Goal: Information Seeking & Learning: Learn about a topic

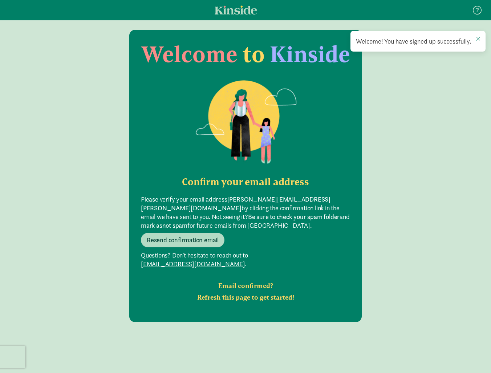
scroll to position [15, 0]
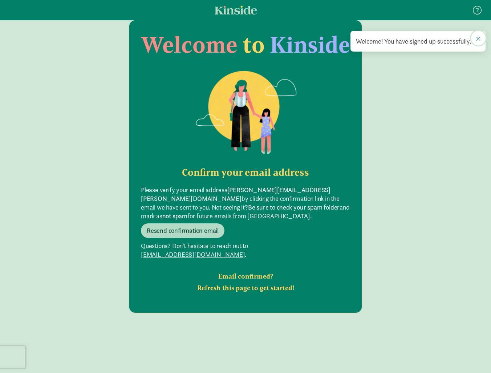
click at [479, 37] on span at bounding box center [479, 39] width 4 height 6
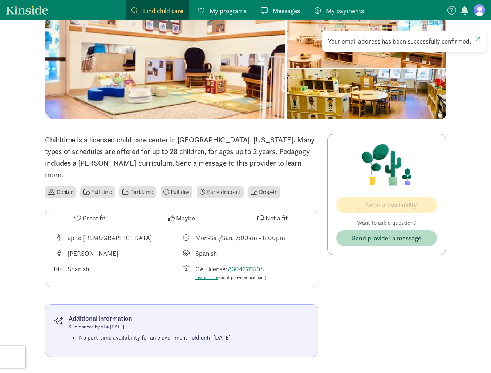
scroll to position [109, 0]
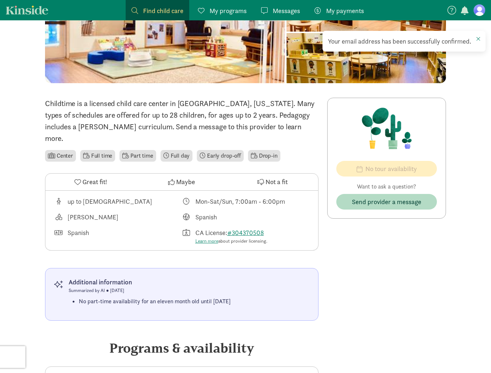
click at [206, 212] on div "Spanish" at bounding box center [206, 217] width 21 height 10
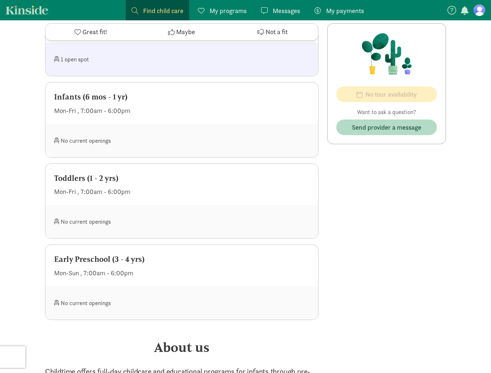
scroll to position [400, 0]
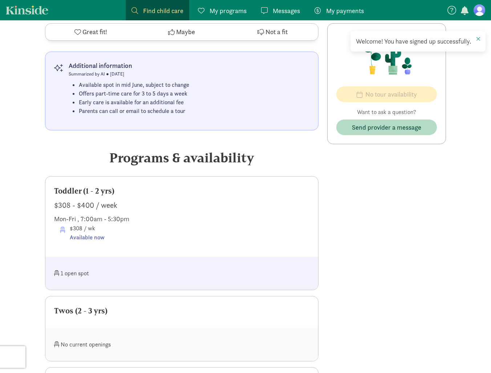
scroll to position [327, 0]
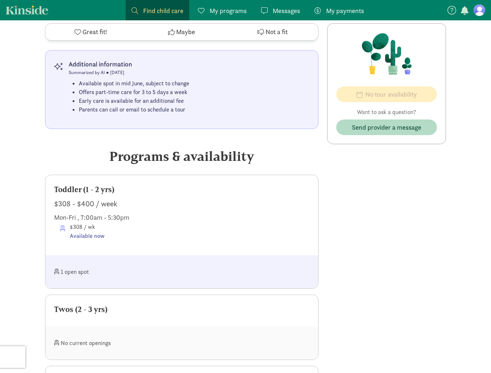
click at [74, 264] on div "1 open spot" at bounding box center [118, 272] width 128 height 16
click at [87, 232] on div "Available now" at bounding box center [87, 236] width 35 height 9
click at [148, 222] on div "$308 / wk Available now" at bounding box center [185, 231] width 250 height 19
click at [321, 232] on div "Nobis Montessori is a licensed child care center in Orange, California. Full da…" at bounding box center [245, 338] width 401 height 917
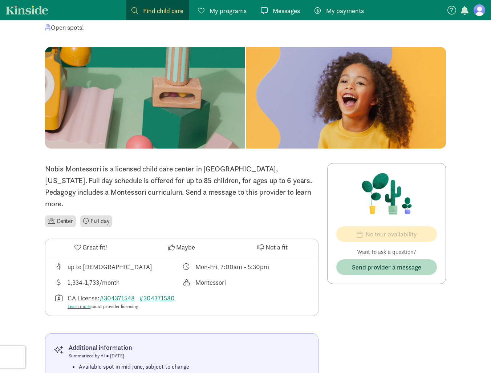
scroll to position [109, 0]
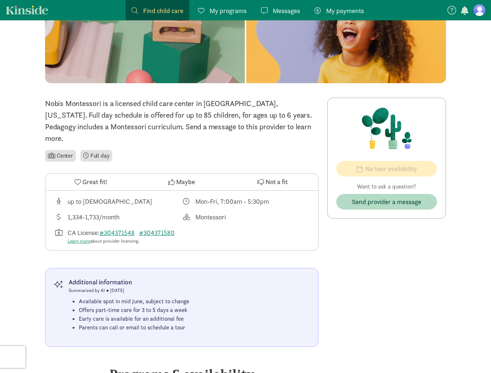
drag, startPoint x: 219, startPoint y: 329, endPoint x: 1, endPoint y: 271, distance: 225.5
drag, startPoint x: 1, startPoint y: 271, endPoint x: 339, endPoint y: 270, distance: 337.7
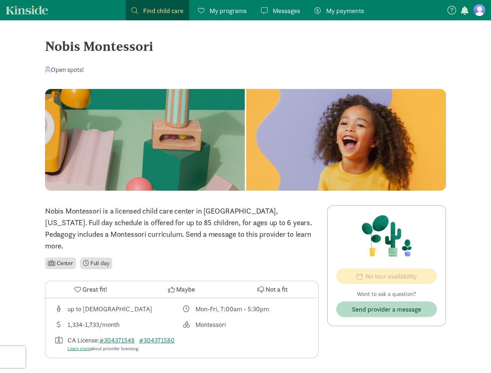
scroll to position [0, 0]
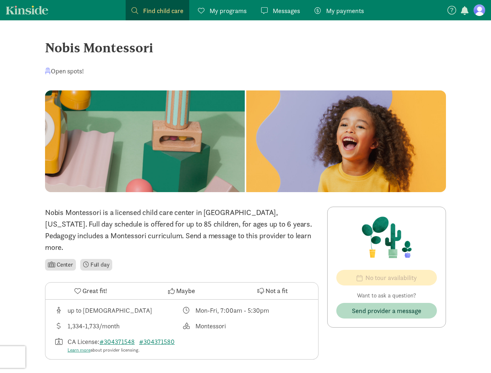
click at [265, 70] on div "Open spots!" at bounding box center [245, 71] width 401 height 10
drag, startPoint x: 19, startPoint y: 41, endPoint x: 161, endPoint y: 52, distance: 142.9
drag, startPoint x: 161, startPoint y: 52, endPoint x: 167, endPoint y: 51, distance: 5.6
click at [167, 51] on div "Nobis Montessori" at bounding box center [245, 48] width 401 height 20
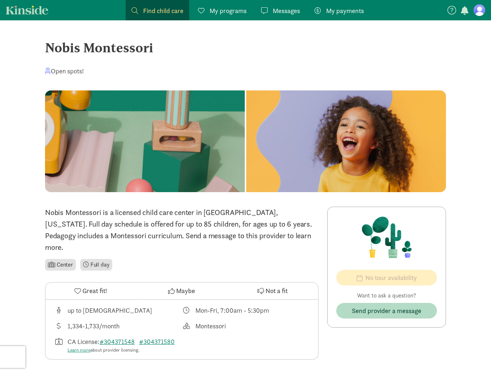
click at [166, 48] on div "Nobis Montessori" at bounding box center [245, 48] width 401 height 20
click at [176, 52] on div "Nobis Montessori" at bounding box center [245, 48] width 401 height 20
drag, startPoint x: 149, startPoint y: 70, endPoint x: 132, endPoint y: 73, distance: 17.4
click at [148, 70] on div "Open spots!" at bounding box center [245, 71] width 401 height 10
drag, startPoint x: 100, startPoint y: 68, endPoint x: 26, endPoint y: 34, distance: 81.2
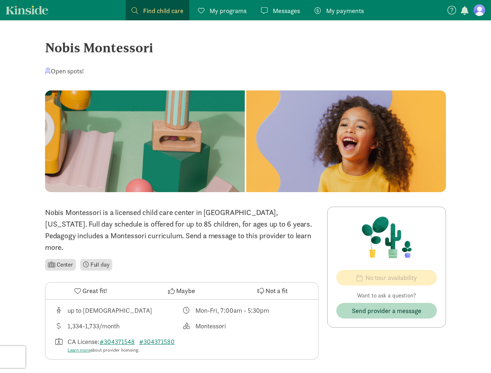
drag, startPoint x: 26, startPoint y: 34, endPoint x: 65, endPoint y: 39, distance: 39.5
click at [65, 39] on div "Nobis Montessori" at bounding box center [245, 48] width 401 height 20
click at [130, 56] on div "Nobis Montessori" at bounding box center [245, 48] width 401 height 20
drag, startPoint x: 147, startPoint y: 45, endPoint x: 156, endPoint y: 47, distance: 9.6
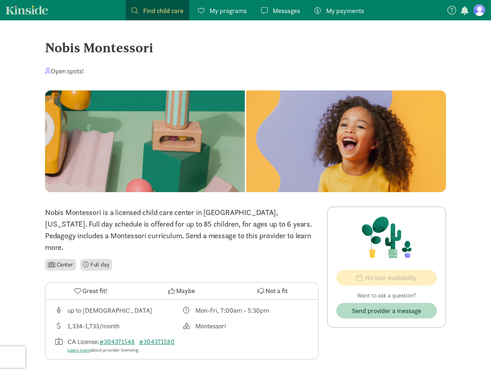
click at [147, 45] on div "Nobis Montessori" at bounding box center [245, 48] width 401 height 20
drag, startPoint x: 131, startPoint y: 51, endPoint x: 19, endPoint y: 42, distance: 112.3
click at [258, 258] on ul "Center Full day" at bounding box center [182, 265] width 274 height 15
drag, startPoint x: 248, startPoint y: 249, endPoint x: 32, endPoint y: 195, distance: 222.2
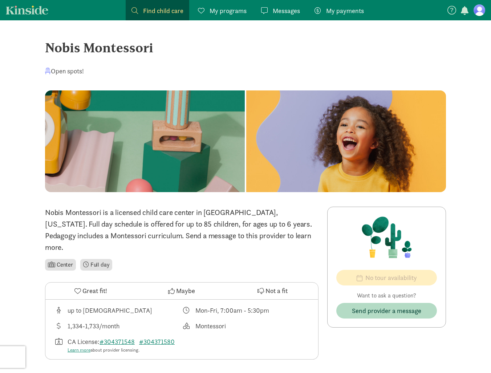
drag, startPoint x: 32, startPoint y: 195, endPoint x: 62, endPoint y: 213, distance: 35.2
click at [62, 213] on p "Nobis Montessori is a licensed child care center in Orange, California. Full da…" at bounding box center [182, 230] width 274 height 47
click at [97, 229] on p "Nobis Montessori is a licensed child care center in Orange, California. Full da…" at bounding box center [182, 230] width 274 height 47
drag, startPoint x: 130, startPoint y: 254, endPoint x: 29, endPoint y: 206, distance: 111.4
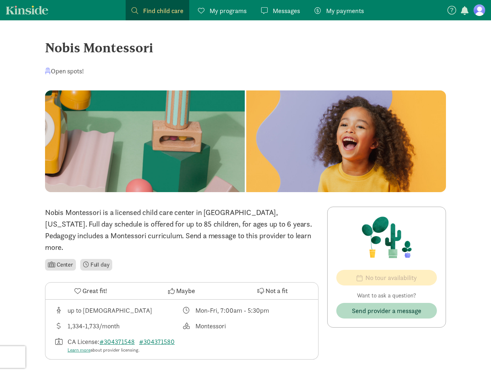
drag, startPoint x: 29, startPoint y: 206, endPoint x: 46, endPoint y: 213, distance: 18.4
click at [46, 213] on p "Nobis Montessori is a licensed child care center in Orange, California. Full da…" at bounding box center [182, 230] width 274 height 47
click at [215, 237] on p "Nobis Montessori is a licensed child care center in Orange, California. Full da…" at bounding box center [182, 230] width 274 height 47
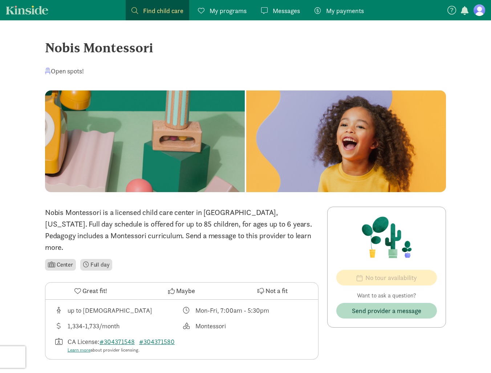
click at [244, 239] on p "Nobis Montessori is a licensed child care center in Orange, California. Full da…" at bounding box center [182, 230] width 274 height 47
drag, startPoint x: 243, startPoint y: 321, endPoint x: 179, endPoint y: 297, distance: 68.5
click at [179, 300] on div "up to 6 years old Mon-Fri, 7:00am - 5:30pm 1,334-1,733/month Montessori CA Lice…" at bounding box center [181, 330] width 273 height 60
drag, startPoint x: 179, startPoint y: 297, endPoint x: 244, endPoint y: 305, distance: 65.9
click at [244, 304] on div "up to 6 years old Mon-Fri, 7:00am - 5:30pm 1,334-1,733/month Montessori CA Lice…" at bounding box center [181, 330] width 273 height 60
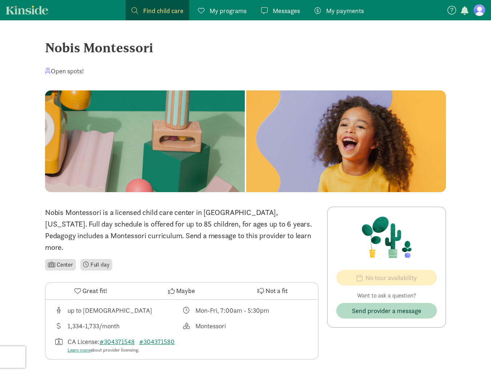
click at [231, 320] on div "up to 6 years old Mon-Fri, 7:00am - 5:30pm 1,334-1,733/month Montessori CA Lice…" at bounding box center [181, 330] width 273 height 60
drag, startPoint x: 190, startPoint y: 340, endPoint x: 56, endPoint y: 296, distance: 141.5
click at [56, 300] on div "up to 6 years old Mon-Fri, 7:00am - 5:30pm 1,334-1,733/month Montessori CA Lice…" at bounding box center [181, 330] width 273 height 60
drag, startPoint x: 56, startPoint y: 296, endPoint x: 292, endPoint y: 324, distance: 237.2
click at [293, 323] on div "up to 6 years old Mon-Fri, 7:00am - 5:30pm 1,334-1,733/month Montessori CA Lice…" at bounding box center [181, 330] width 273 height 60
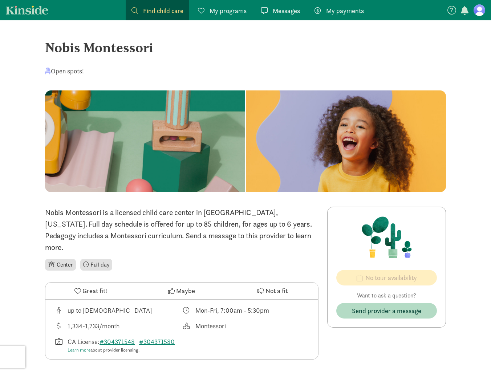
click at [261, 321] on div "Montessori" at bounding box center [246, 326] width 128 height 10
drag, startPoint x: 225, startPoint y: 338, endPoint x: 48, endPoint y: 303, distance: 181.1
click at [48, 303] on div "up to 6 years old Mon-Fri, 7:00am - 5:30pm 1,334-1,733/month Montessori CA Lice…" at bounding box center [181, 330] width 273 height 60
drag, startPoint x: 48, startPoint y: 303, endPoint x: 225, endPoint y: 308, distance: 177.1
click at [224, 308] on div "up to 6 years old Mon-Fri, 7:00am - 5:30pm 1,334-1,733/month Montessori CA Lice…" at bounding box center [181, 330] width 273 height 60
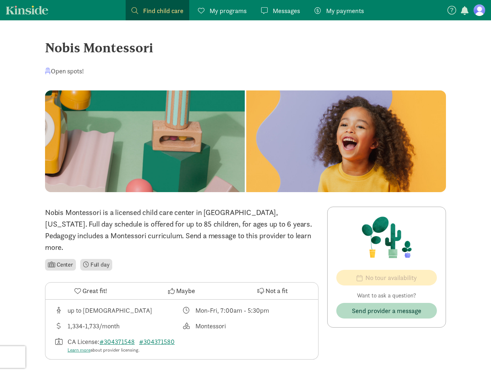
click at [274, 321] on div "Montessori" at bounding box center [246, 326] width 128 height 10
drag, startPoint x: 153, startPoint y: 342, endPoint x: 43, endPoint y: 313, distance: 114.0
drag, startPoint x: 43, startPoint y: 313, endPoint x: 199, endPoint y: 310, distance: 156.0
click at [199, 321] on div "Montessori" at bounding box center [211, 326] width 31 height 10
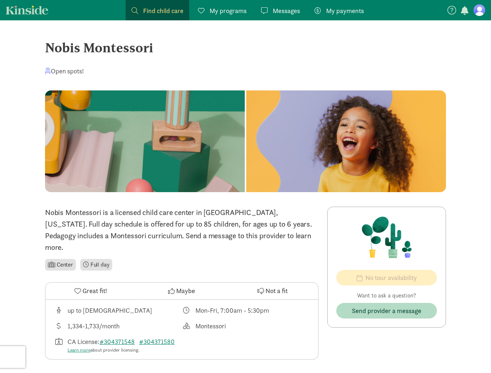
click at [232, 258] on ul "Center Full day" at bounding box center [182, 265] width 274 height 15
drag, startPoint x: 254, startPoint y: 243, endPoint x: -2, endPoint y: 219, distance: 257.4
drag, startPoint x: -2, startPoint y: 219, endPoint x: 259, endPoint y: 234, distance: 261.5
click at [259, 234] on p "Nobis Montessori is a licensed child care center in Orange, California. Full da…" at bounding box center [182, 230] width 274 height 47
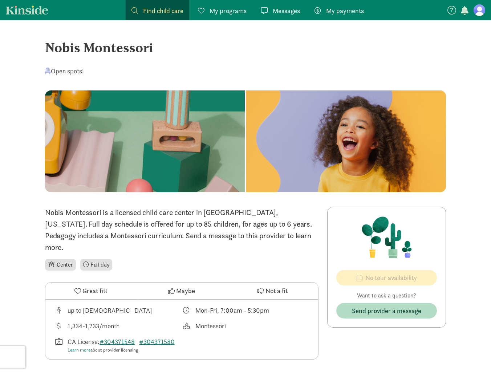
click at [184, 258] on ul "Center Full day" at bounding box center [182, 265] width 274 height 15
drag, startPoint x: 162, startPoint y: 254, endPoint x: 20, endPoint y: 212, distance: 148.6
drag, startPoint x: 20, startPoint y: 212, endPoint x: 242, endPoint y: 237, distance: 223.5
click at [242, 237] on p "Nobis Montessori is a licensed child care center in Orange, California. Full da…" at bounding box center [182, 230] width 274 height 47
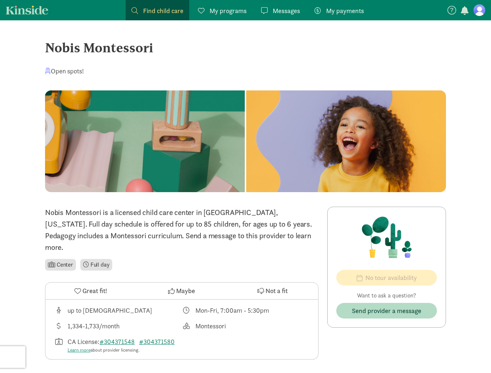
drag, startPoint x: 174, startPoint y: 260, endPoint x: 18, endPoint y: 202, distance: 166.6
drag, startPoint x: 18, startPoint y: 202, endPoint x: 139, endPoint y: 232, distance: 124.3
click at [139, 232] on p "Nobis Montessori is a licensed child care center in Orange, California. Full da…" at bounding box center [182, 230] width 274 height 47
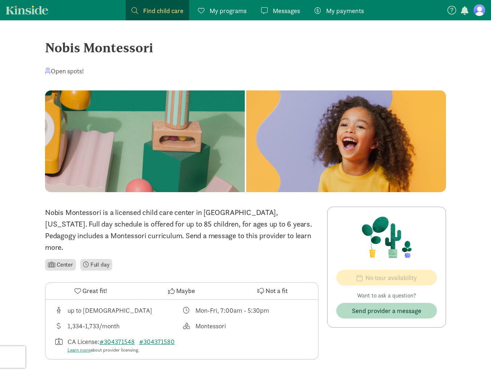
click at [204, 258] on ul "Center Full day" at bounding box center [182, 265] width 274 height 15
drag, startPoint x: 225, startPoint y: 255, endPoint x: -2, endPoint y: 221, distance: 229.4
click at [240, 258] on ul "Center Full day" at bounding box center [182, 265] width 274 height 15
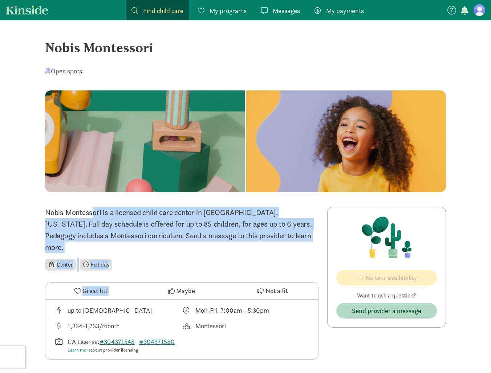
drag, startPoint x: 174, startPoint y: 262, endPoint x: -1, endPoint y: 208, distance: 183.8
click at [152, 259] on ul "Center Full day" at bounding box center [182, 265] width 274 height 15
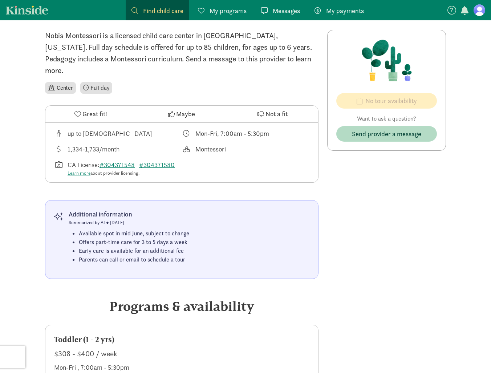
scroll to position [182, 0]
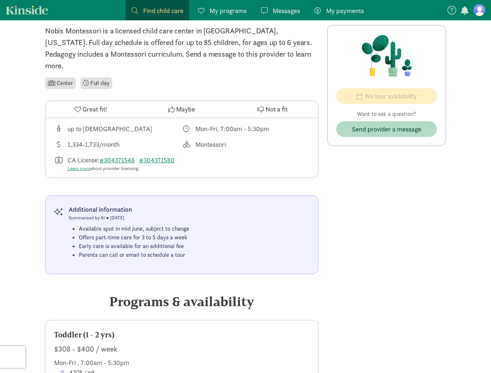
click at [185, 251] on li "Parents can call or email to schedule a tour" at bounding box center [134, 255] width 111 height 9
drag, startPoint x: 206, startPoint y: 246, endPoint x: -2, endPoint y: 193, distance: 215.0
drag, startPoint x: -2, startPoint y: 193, endPoint x: 253, endPoint y: 224, distance: 256.3
click at [253, 224] on div "Additional information Summarized by AI ● April 23, 2025 Available spot in mid …" at bounding box center [182, 235] width 274 height 79
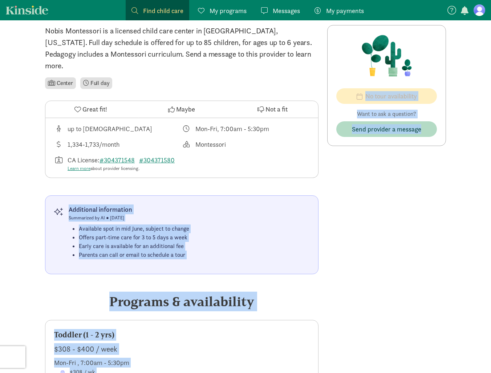
drag, startPoint x: 403, startPoint y: 261, endPoint x: 6, endPoint y: 223, distance: 399.1
drag, startPoint x: 6, startPoint y: 223, endPoint x: 336, endPoint y: 226, distance: 330.1
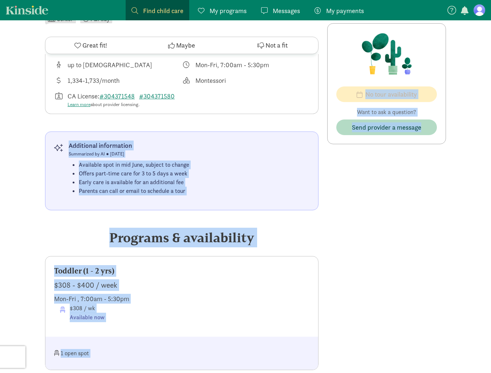
scroll to position [327, 0]
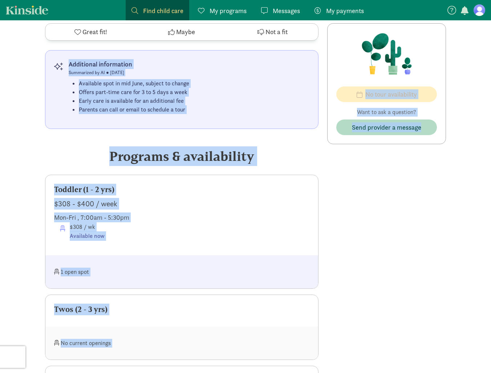
click at [186, 264] on div at bounding box center [246, 272] width 128 height 16
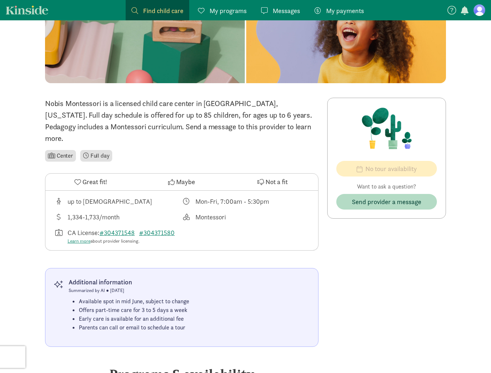
scroll to position [0, 0]
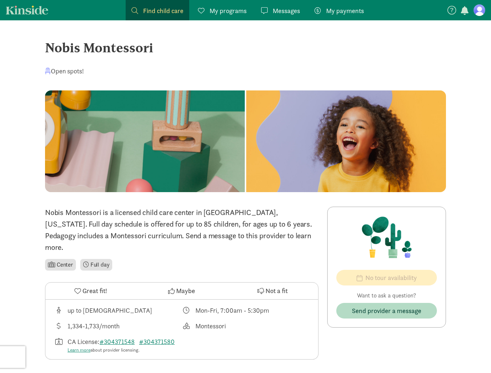
click at [216, 241] on p "Nobis Montessori is a licensed child care center in Orange, California. Full da…" at bounding box center [182, 230] width 274 height 47
click at [206, 258] on ul "Center Full day" at bounding box center [182, 265] width 274 height 15
click at [109, 259] on li "Full day" at bounding box center [96, 265] width 32 height 12
click at [191, 258] on ul "Center Full day" at bounding box center [182, 265] width 274 height 15
click at [66, 259] on li "Center" at bounding box center [60, 265] width 31 height 12
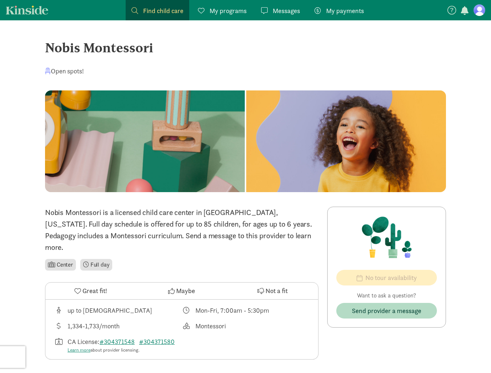
click at [202, 258] on ul "Center Full day" at bounding box center [182, 265] width 274 height 15
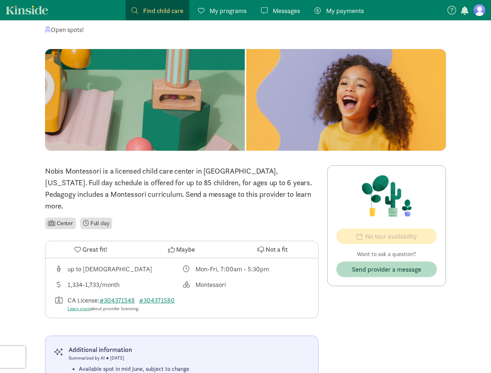
scroll to position [109, 0]
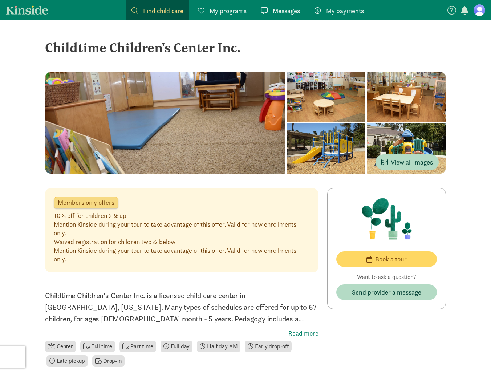
click at [337, 155] on div at bounding box center [326, 149] width 79 height 50
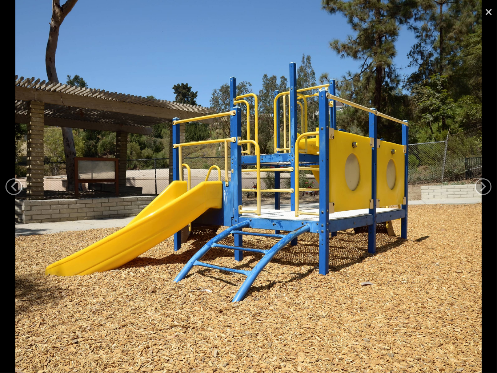
click at [490, 10] on link "×" at bounding box center [488, 11] width 17 height 22
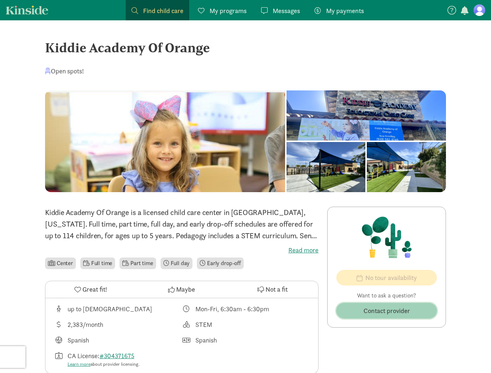
click at [406, 310] on span "Contact provider" at bounding box center [387, 311] width 47 height 10
click at [295, 250] on label "Read more" at bounding box center [182, 250] width 274 height 9
click at [0, 0] on input "Read more" at bounding box center [0, 0] width 0 height 0
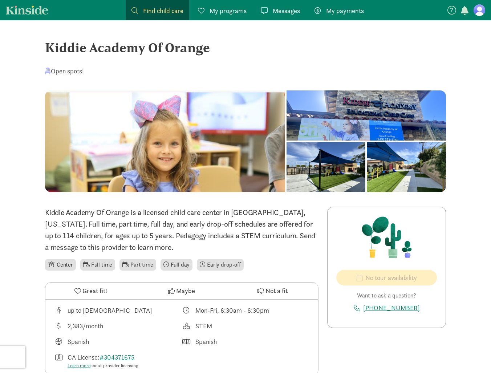
click at [54, 265] on span at bounding box center [51, 265] width 7 height 6
click at [341, 167] on div at bounding box center [326, 167] width 79 height 50
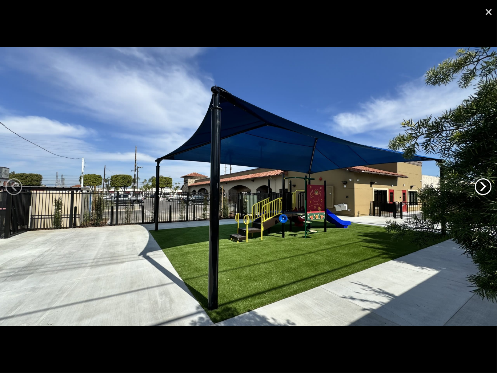
click at [482, 183] on link "›" at bounding box center [483, 186] width 17 height 17
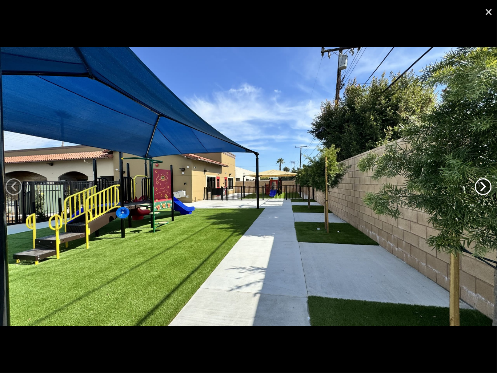
click at [481, 186] on link "›" at bounding box center [483, 186] width 17 height 17
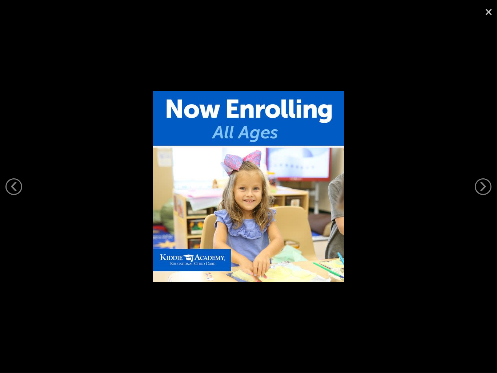
click at [490, 12] on link "×" at bounding box center [488, 11] width 17 height 22
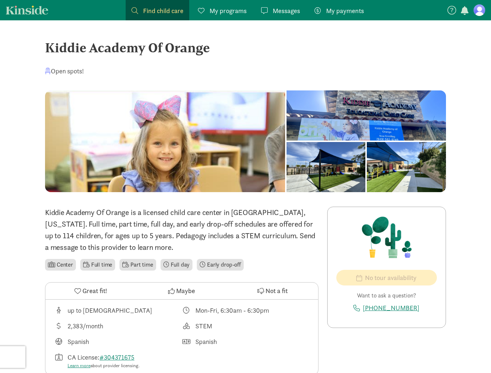
click at [478, 12] on figure at bounding box center [480, 10] width 12 height 12
